Goal: Find contact information: Find contact information

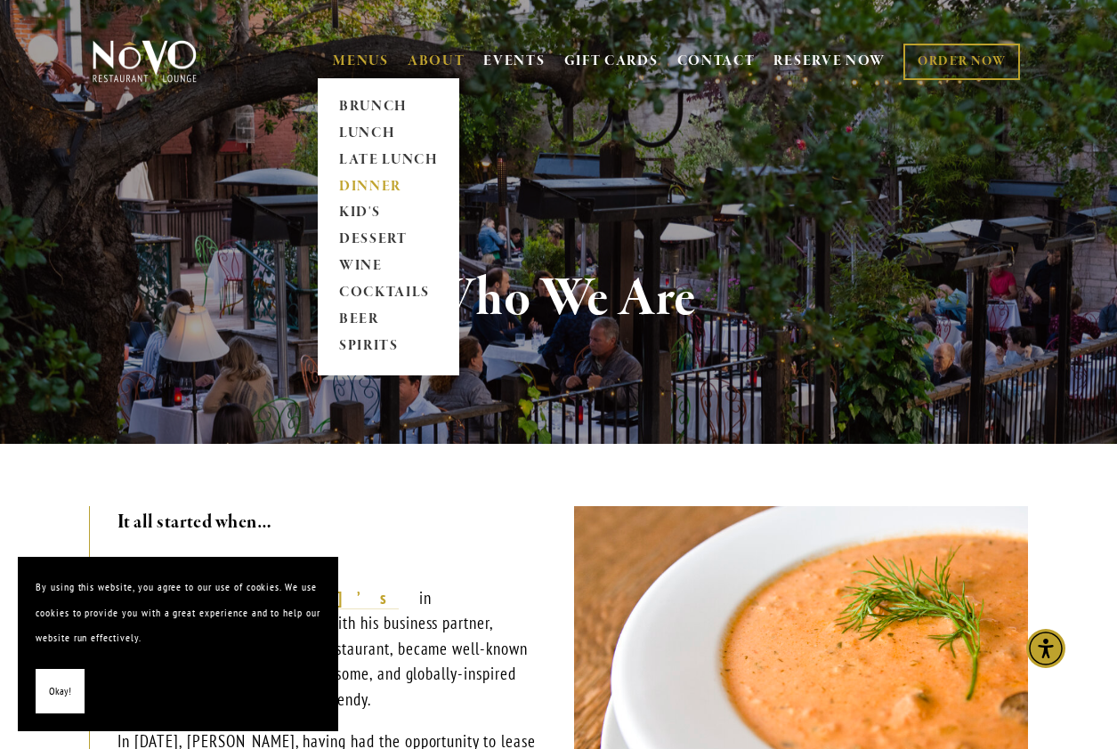
click at [366, 186] on link "DINNER" at bounding box center [388, 187] width 111 height 27
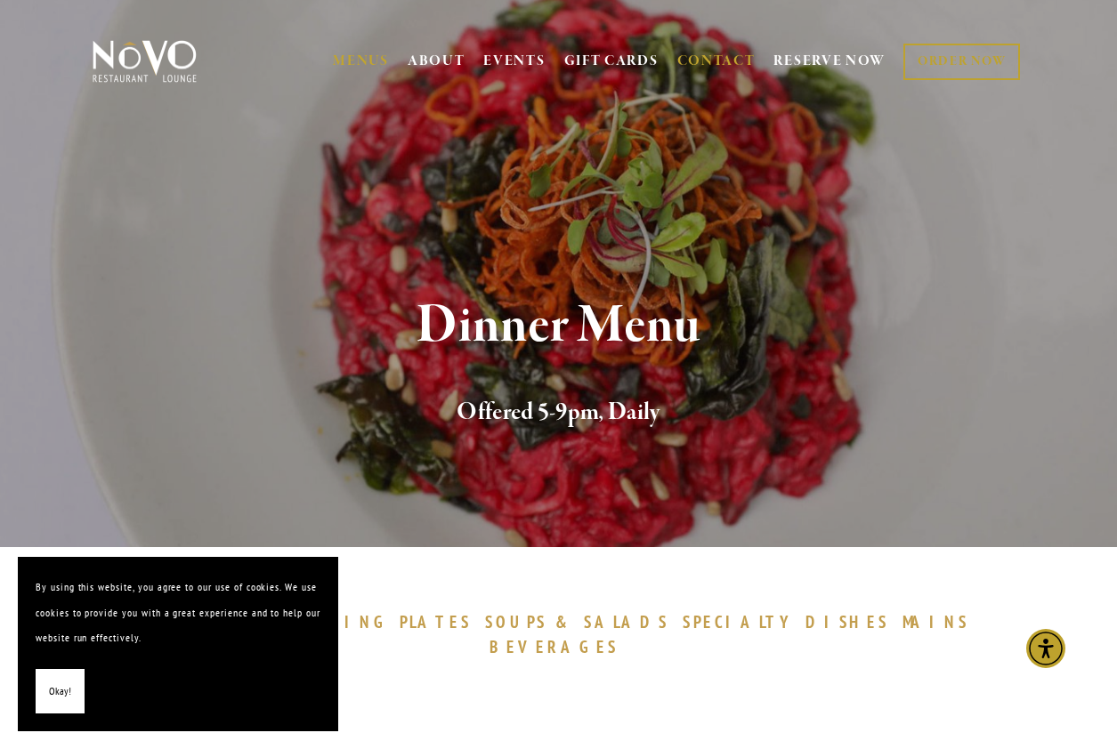
click at [710, 61] on link "CONTACT" at bounding box center [716, 61] width 78 height 34
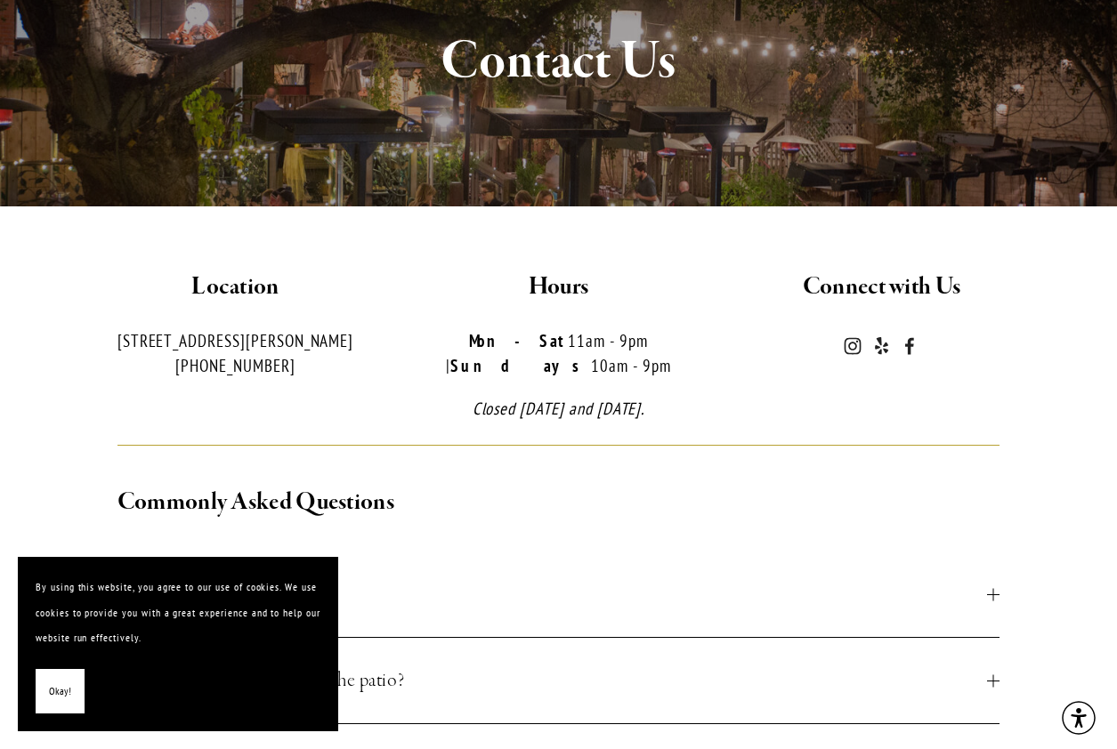
scroll to position [267, 0]
